Goal: Transaction & Acquisition: Purchase product/service

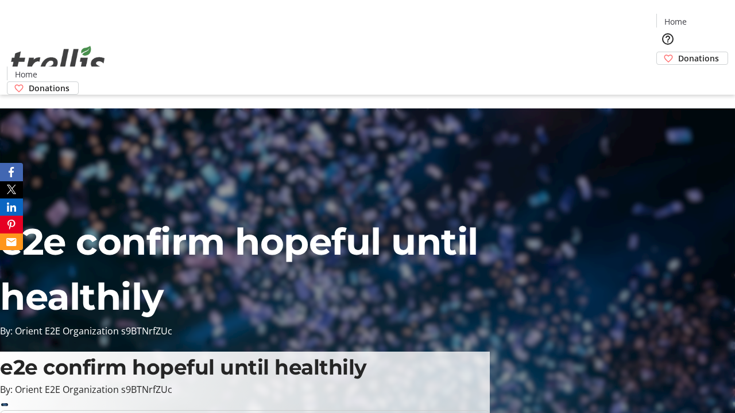
click at [678, 52] on span "Donations" at bounding box center [698, 58] width 41 height 12
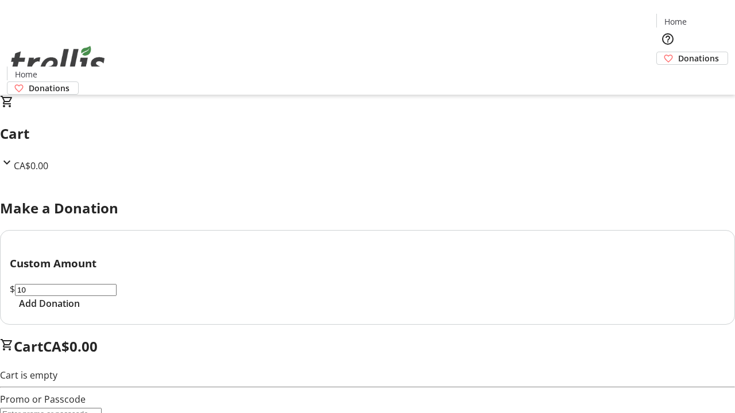
click at [80, 311] on span "Add Donation" at bounding box center [49, 304] width 61 height 14
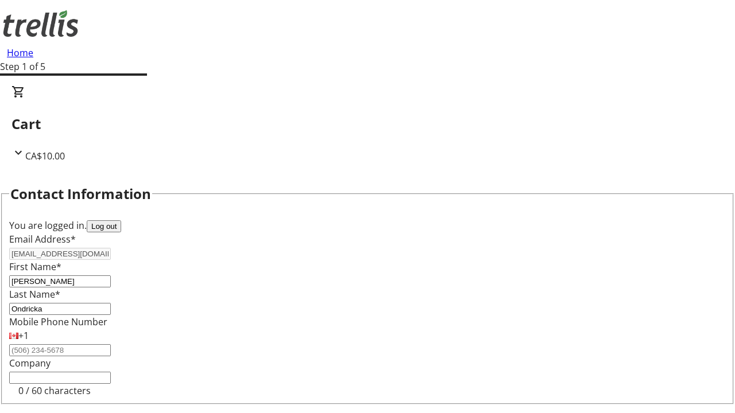
select select "CA"
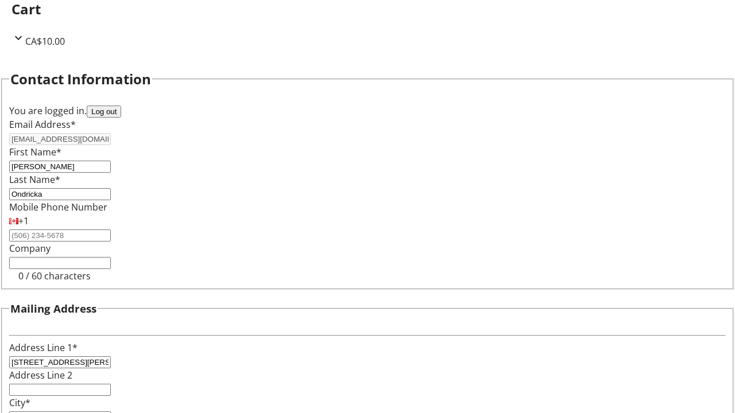
select select "BC"
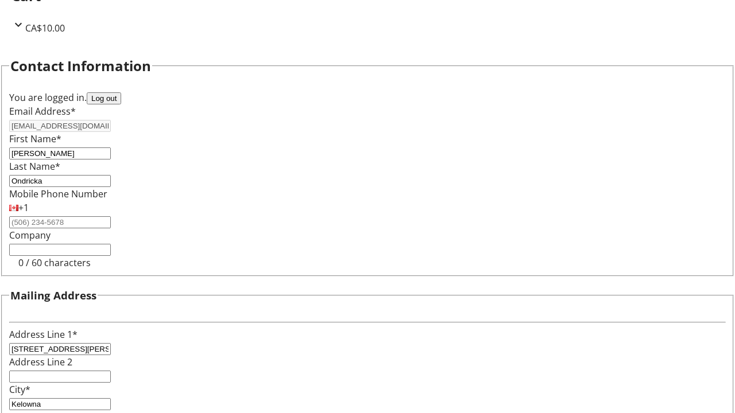
type input "Kelowna"
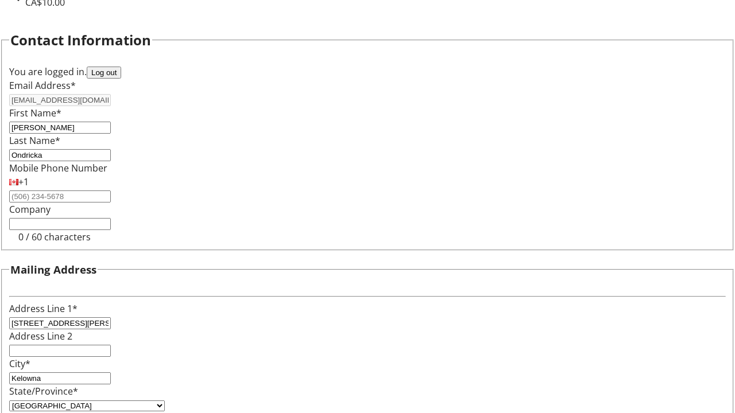
type input "V1Y 0C2"
